Goal: Information Seeking & Learning: Learn about a topic

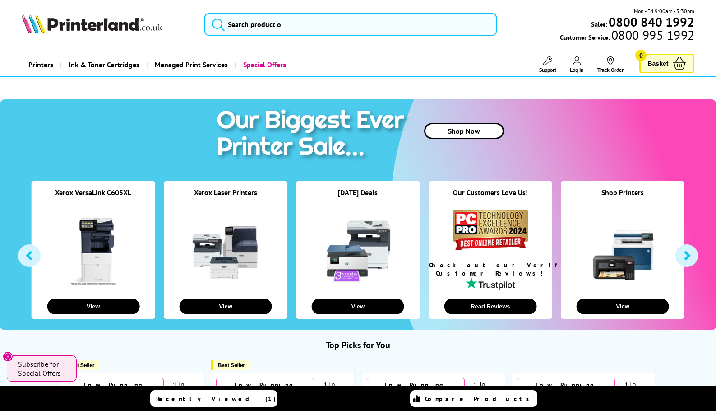
click at [101, 239] on link at bounding box center [94, 251] width 68 height 68
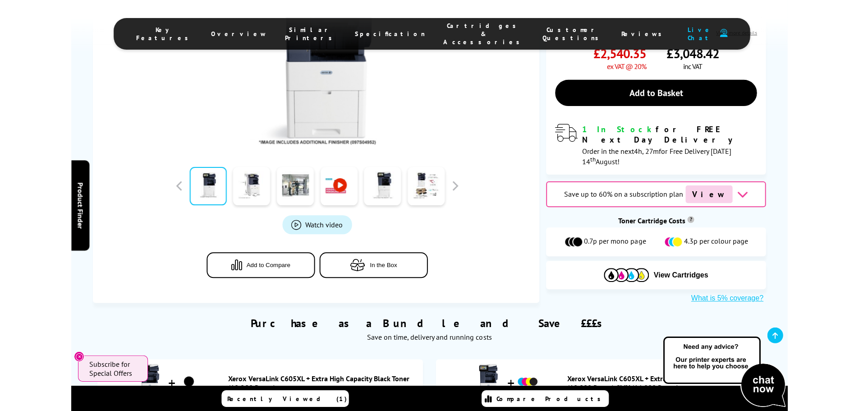
scroll to position [135, 0]
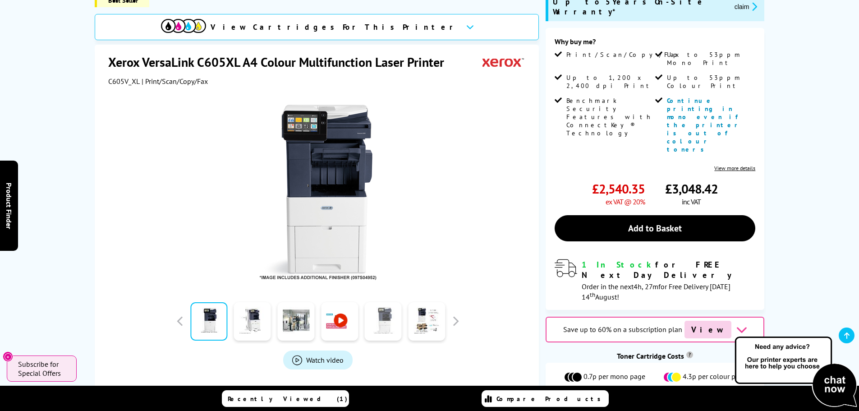
click at [379, 328] on link at bounding box center [383, 321] width 37 height 38
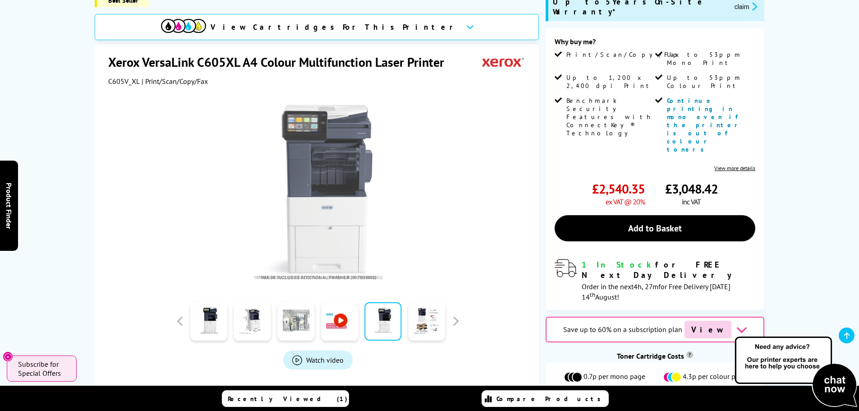
click at [297, 326] on link at bounding box center [295, 321] width 37 height 38
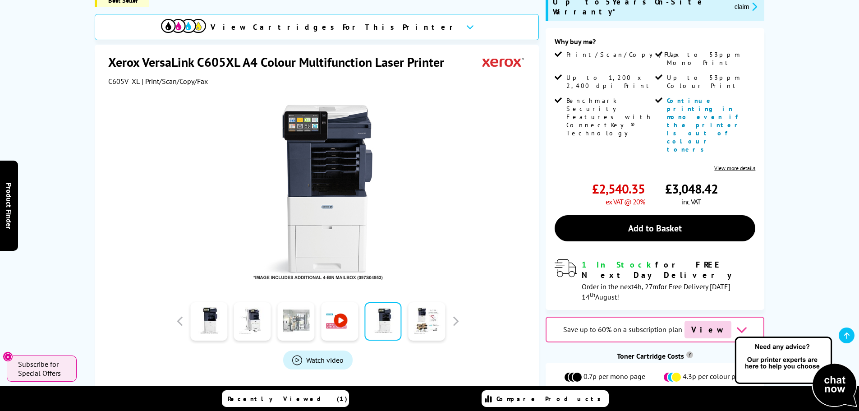
click at [297, 317] on link at bounding box center [295, 321] width 37 height 38
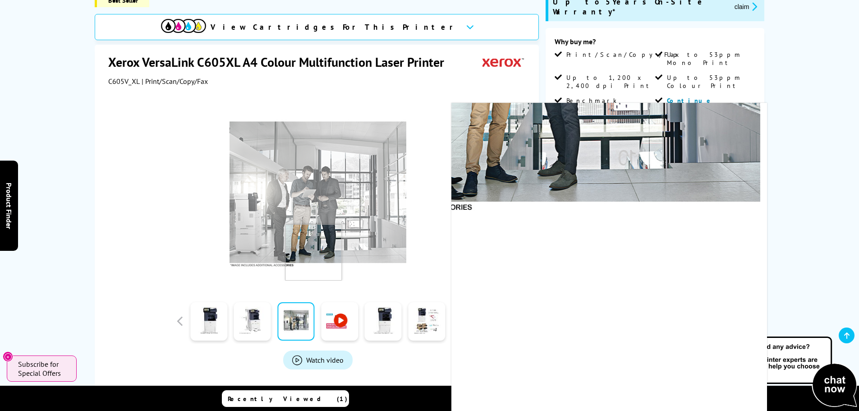
click at [253, 238] on img at bounding box center [318, 192] width 177 height 177
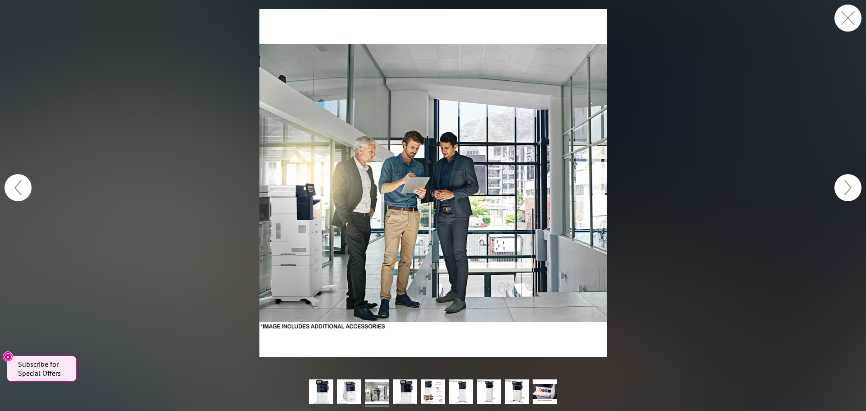
drag, startPoint x: 851, startPoint y: 17, endPoint x: 815, endPoint y: 65, distance: 59.6
click at [715, 18] on button "button" at bounding box center [848, 18] width 27 height 27
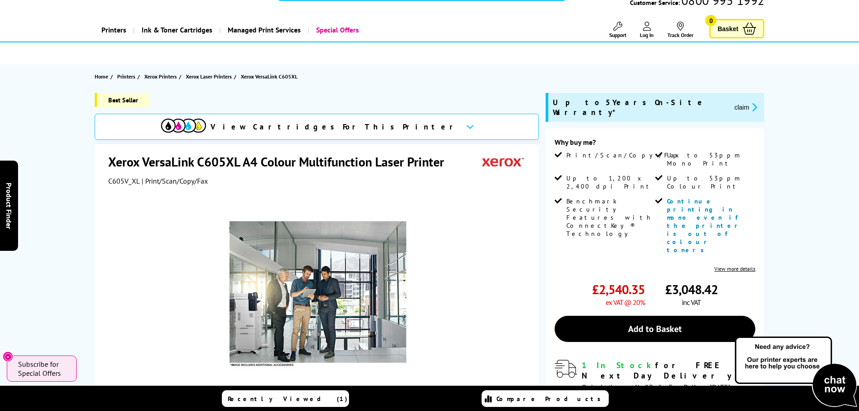
scroll to position [45, 0]
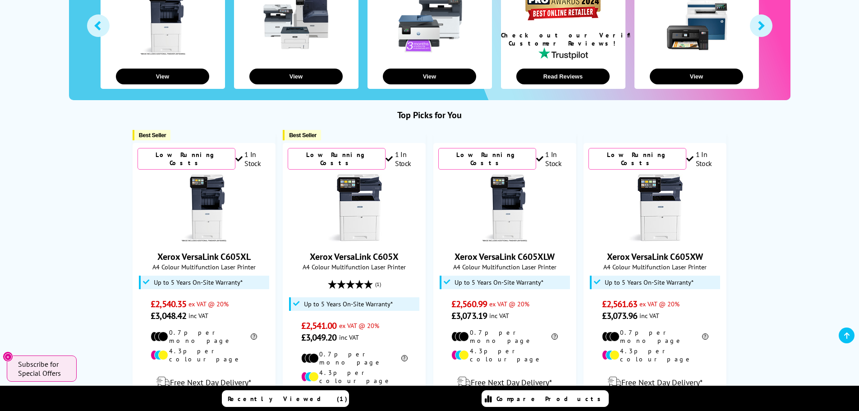
scroll to position [226, 0]
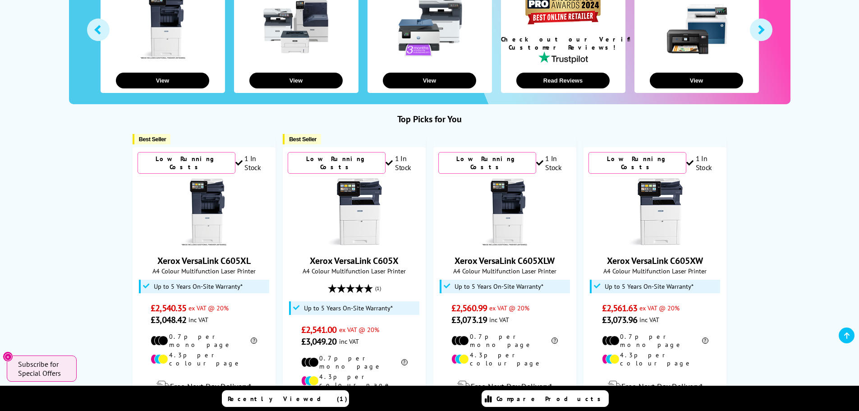
drag, startPoint x: 789, startPoint y: 168, endPoint x: 757, endPoint y: 172, distance: 32.3
